Goal: Transaction & Acquisition: Purchase product/service

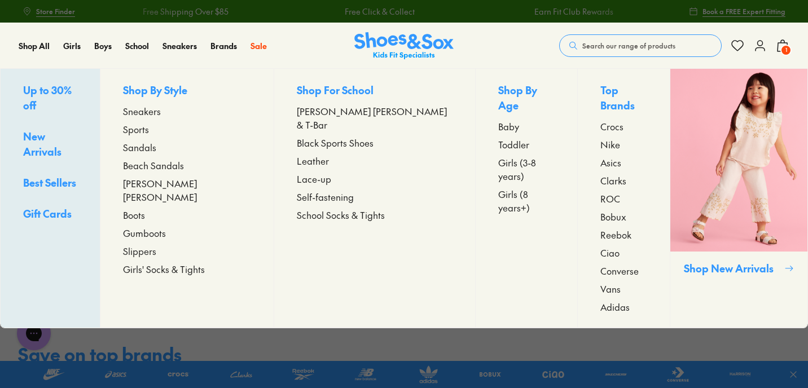
click at [156, 145] on span "Sandals" at bounding box center [139, 148] width 33 height 14
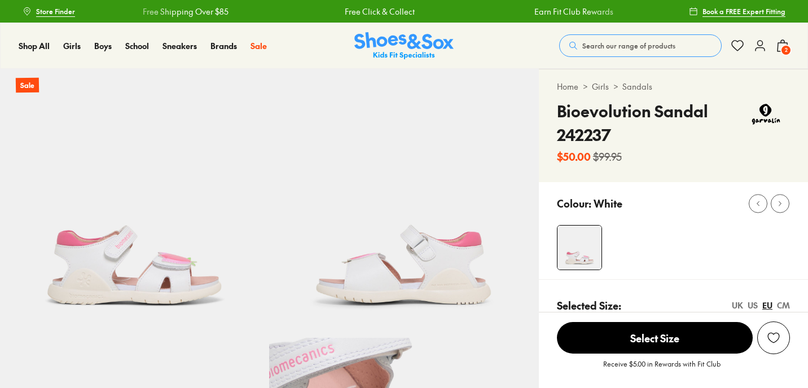
select select "*"
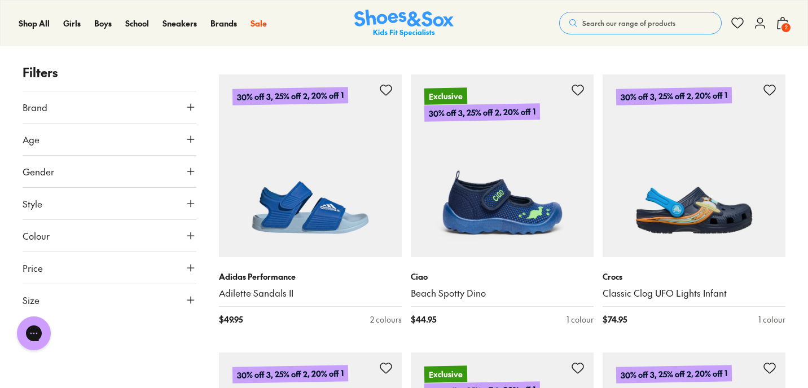
scroll to position [1269, 0]
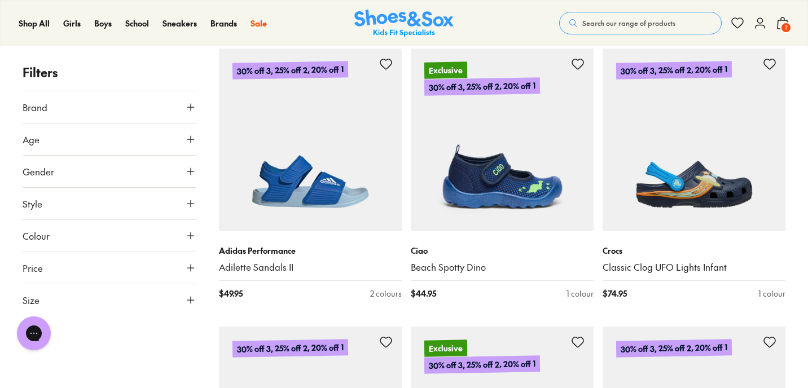
scroll to position [1285, 0]
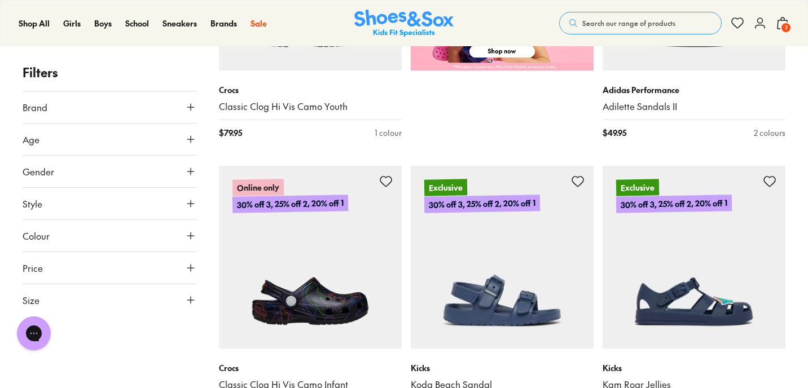
type input "***"
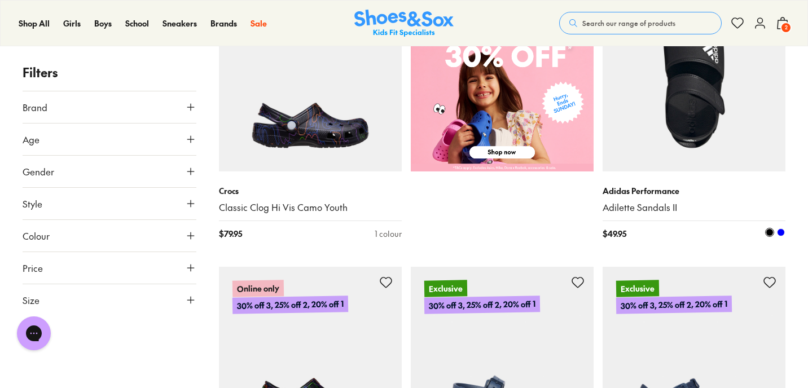
scroll to position [517, 0]
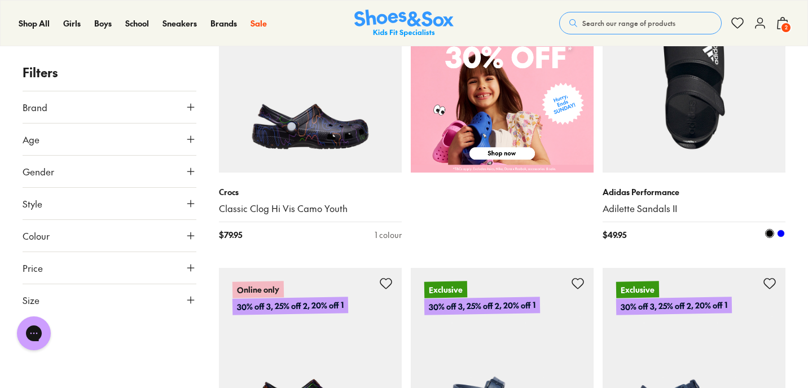
click at [725, 93] on img at bounding box center [694, 81] width 183 height 183
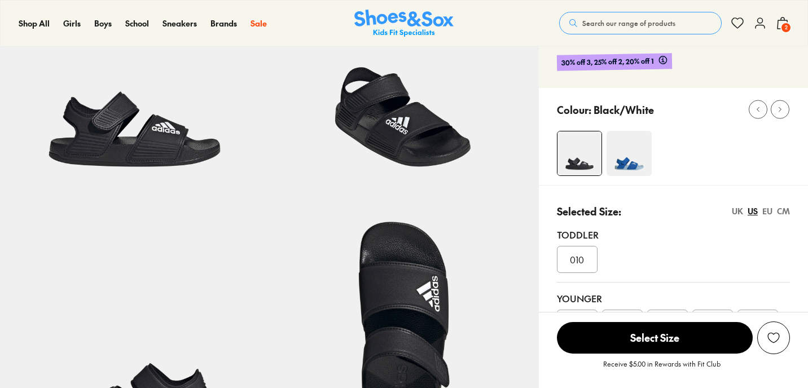
select select "*"
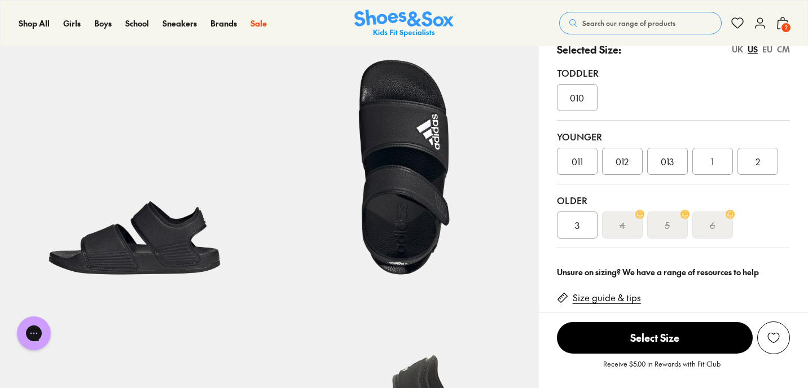
scroll to position [317, 0]
